Goal: Information Seeking & Learning: Learn about a topic

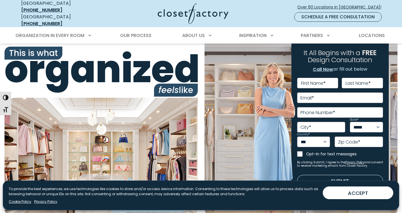
click at [105, 141] on img at bounding box center [101, 158] width 193 height 121
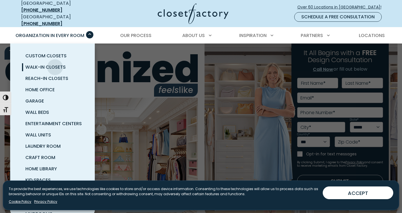
click at [55, 64] on span "Walk-In Closets" at bounding box center [45, 67] width 40 height 6
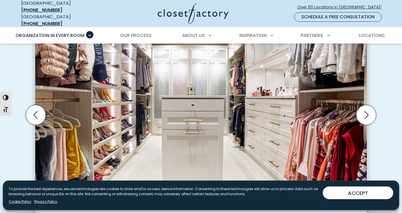
scroll to position [183, 0]
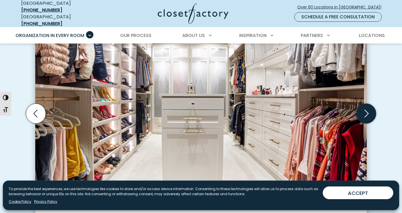
click at [367, 107] on icon "Next slide" at bounding box center [366, 113] width 20 height 20
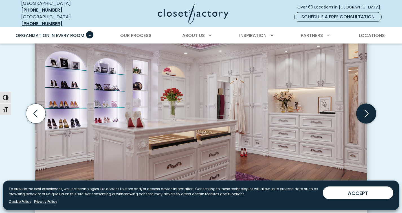
click at [367, 107] on icon "Next slide" at bounding box center [366, 113] width 20 height 20
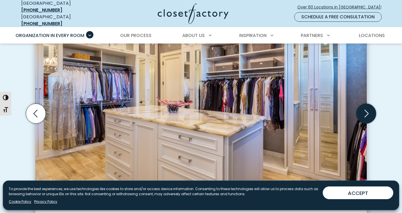
click at [367, 107] on icon "Next slide" at bounding box center [366, 113] width 20 height 20
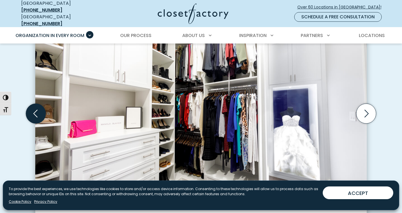
click at [38, 114] on icon "Previous slide" at bounding box center [36, 113] width 20 height 20
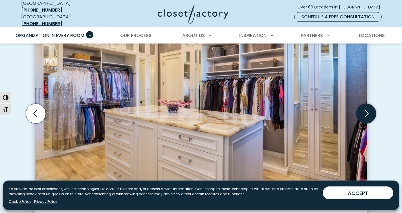
click at [363, 109] on icon "Next slide" at bounding box center [366, 113] width 20 height 20
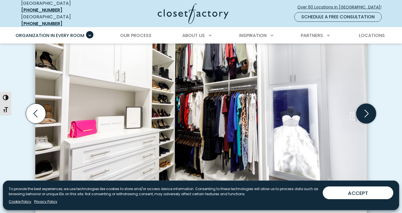
click at [363, 109] on icon "Next slide" at bounding box center [366, 113] width 20 height 20
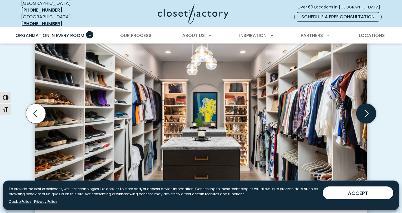
click at [363, 109] on icon "Next slide" at bounding box center [366, 113] width 20 height 20
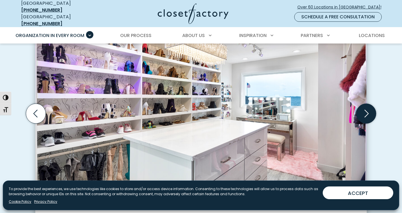
click at [363, 109] on icon "Next slide" at bounding box center [366, 113] width 20 height 20
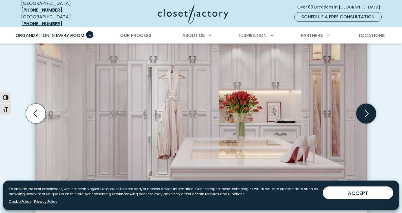
click at [363, 109] on icon "Next slide" at bounding box center [366, 113] width 20 height 20
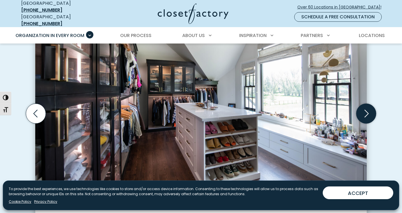
click at [363, 109] on icon "Next slide" at bounding box center [366, 113] width 20 height 20
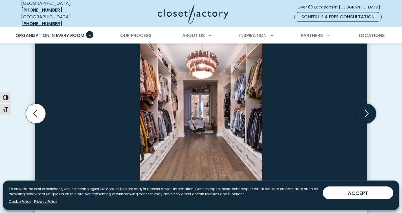
click at [363, 109] on icon "Next slide" at bounding box center [366, 113] width 20 height 20
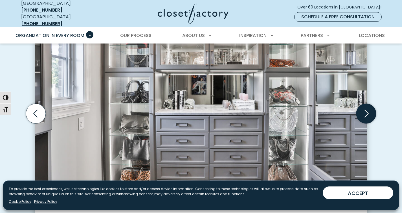
click at [363, 109] on icon "Next slide" at bounding box center [366, 113] width 20 height 20
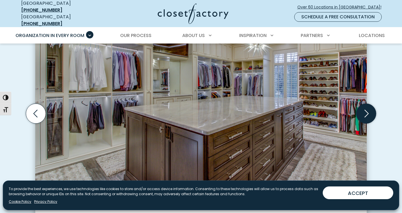
click at [363, 109] on icon "Next slide" at bounding box center [366, 113] width 20 height 20
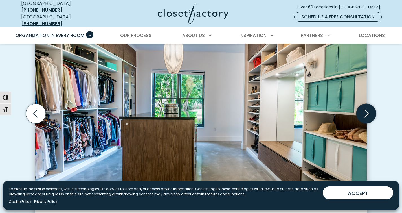
click at [363, 109] on icon "Next slide" at bounding box center [366, 113] width 20 height 20
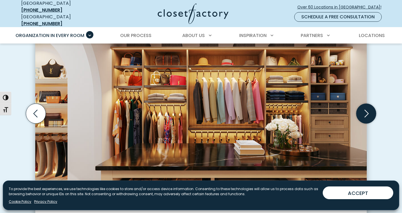
click at [363, 109] on icon "Next slide" at bounding box center [366, 113] width 20 height 20
